Goal: Browse casually

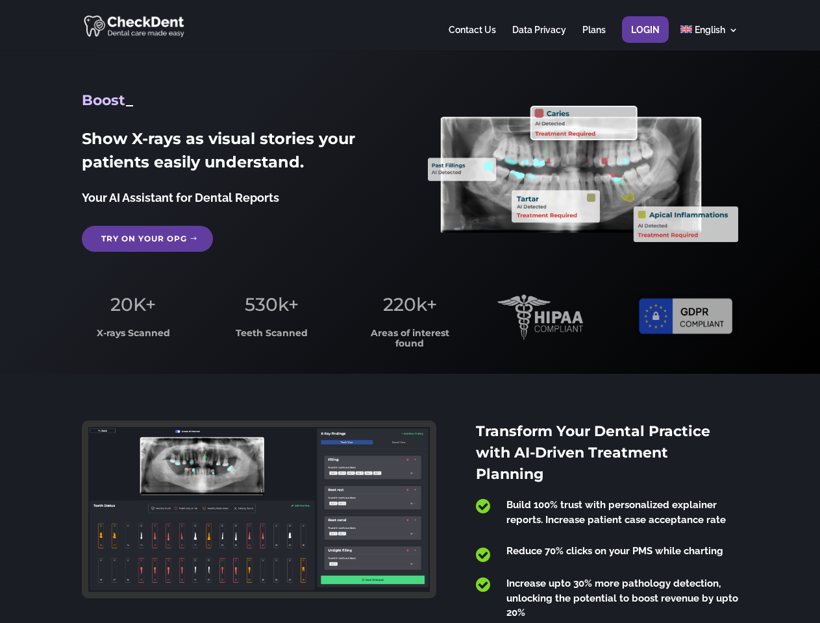
click at [410, 312] on span "220k+" at bounding box center [410, 304] width 54 height 22
click at [410, 25] on div at bounding box center [410, 25] width 656 height 51
click at [410, 312] on span "220k+" at bounding box center [410, 304] width 54 height 22
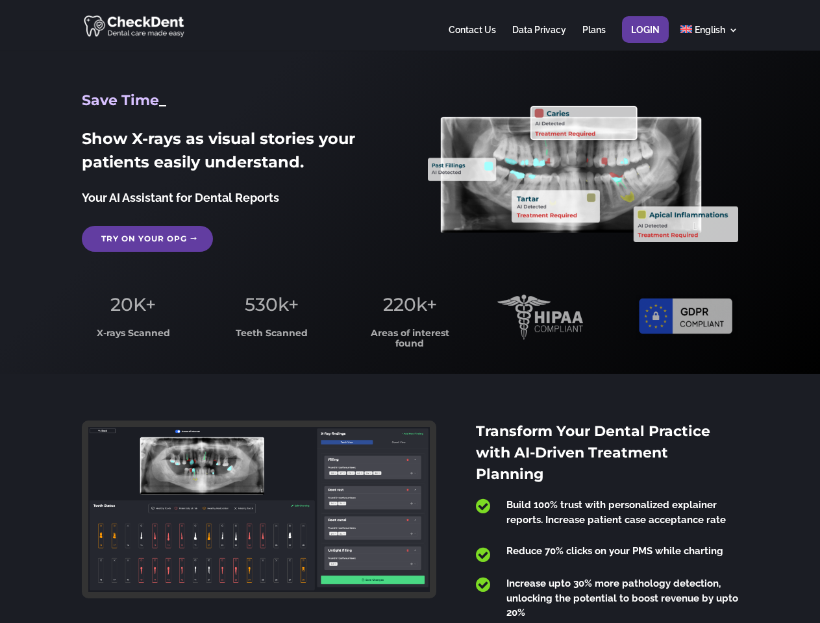
click at [410, 25] on div at bounding box center [410, 25] width 656 height 51
